Goal: Task Accomplishment & Management: Manage account settings

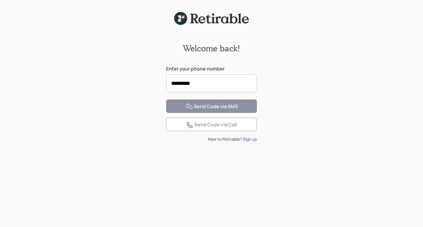
type input "**********"
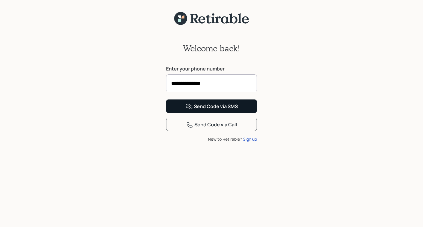
click at [212, 110] on div "Send Code via SMS" at bounding box center [211, 106] width 52 height 7
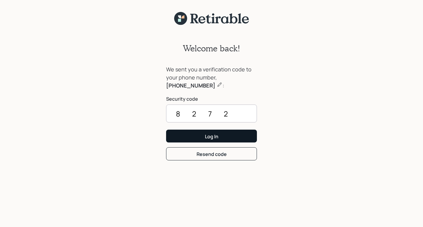
type input "8272"
click at [213, 135] on div "Log In" at bounding box center [211, 136] width 13 height 7
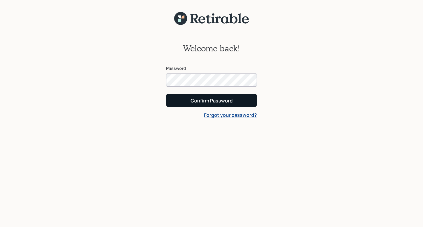
click at [207, 98] on div "Confirm Password" at bounding box center [211, 100] width 42 height 7
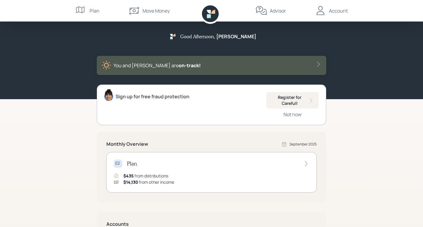
click at [42, 162] on div "Good Afternoon , [PERSON_NAME] and [PERSON_NAME] are on‑track! Sign up for free…" at bounding box center [211, 173] width 423 height 347
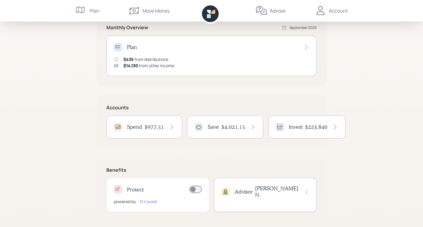
scroll to position [121, 0]
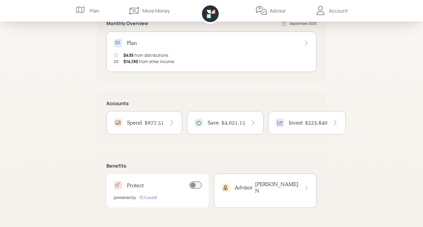
click at [136, 124] on h4 "Spend" at bounding box center [134, 122] width 15 height 7
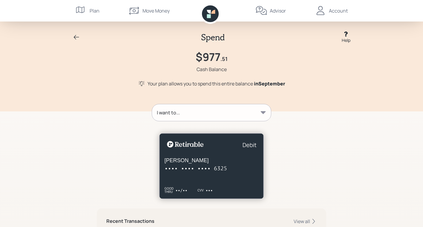
scroll to position [-1, 0]
click at [341, 12] on div "Account" at bounding box center [338, 10] width 19 height 7
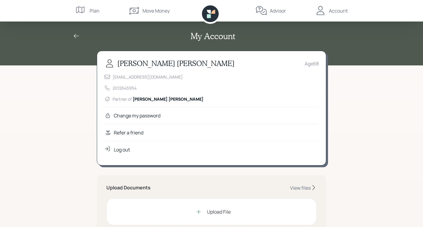
click at [123, 148] on div "Log out" at bounding box center [122, 149] width 16 height 7
